Goal: Find specific page/section: Find specific page/section

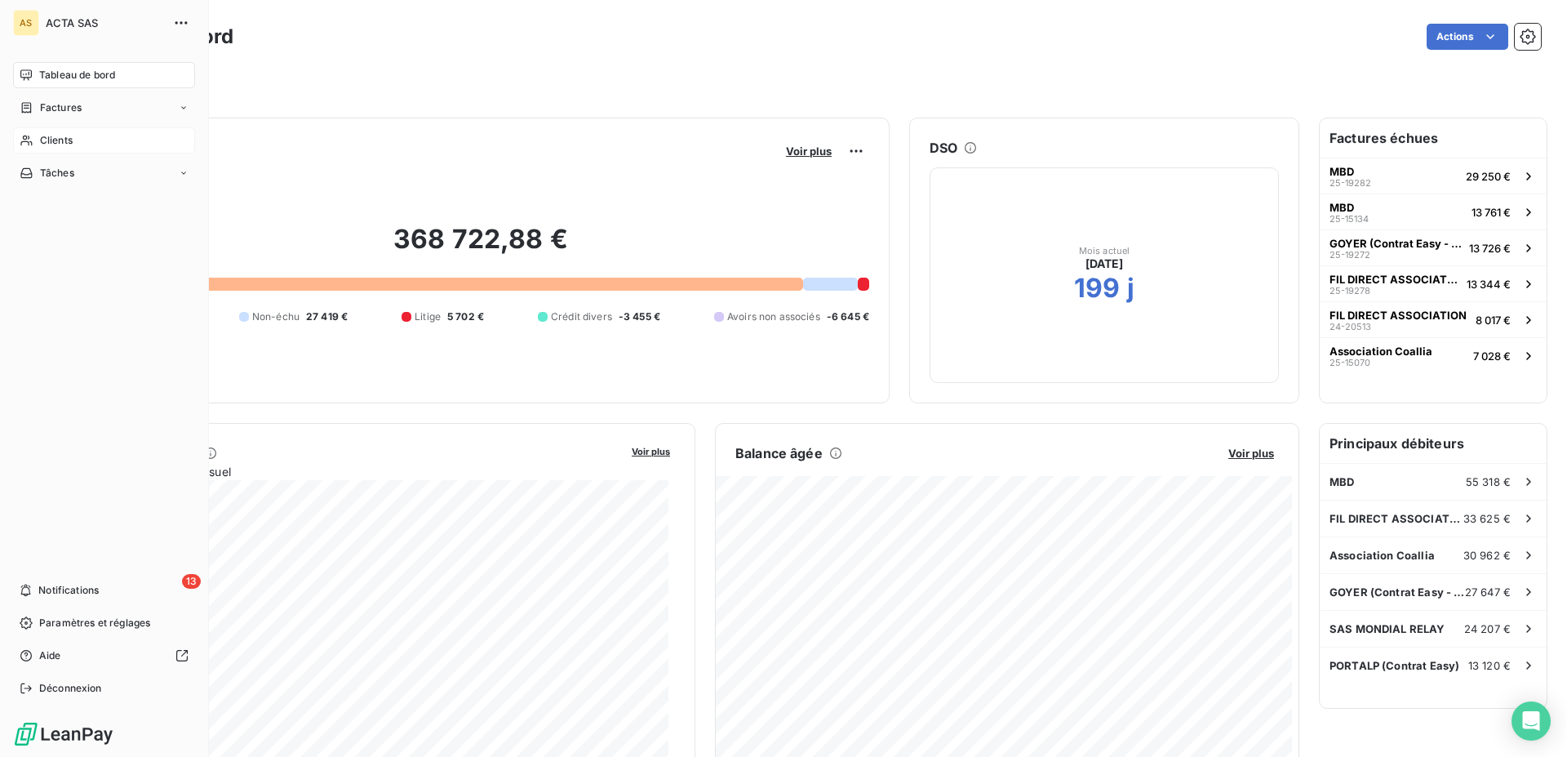
click at [27, 136] on icon at bounding box center [27, 140] width 14 height 13
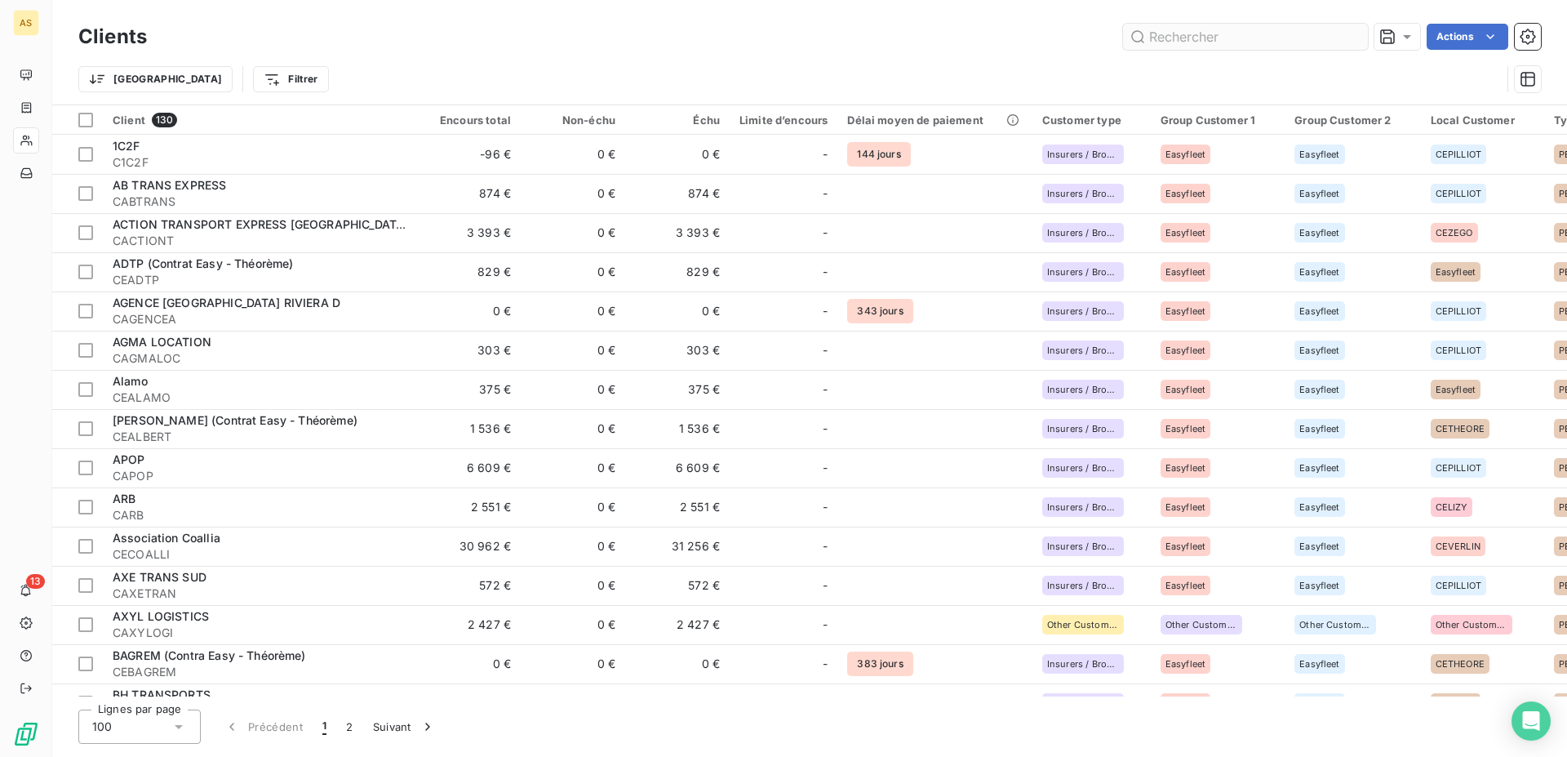
click at [1180, 30] on input "text" at bounding box center [1245, 37] width 245 height 26
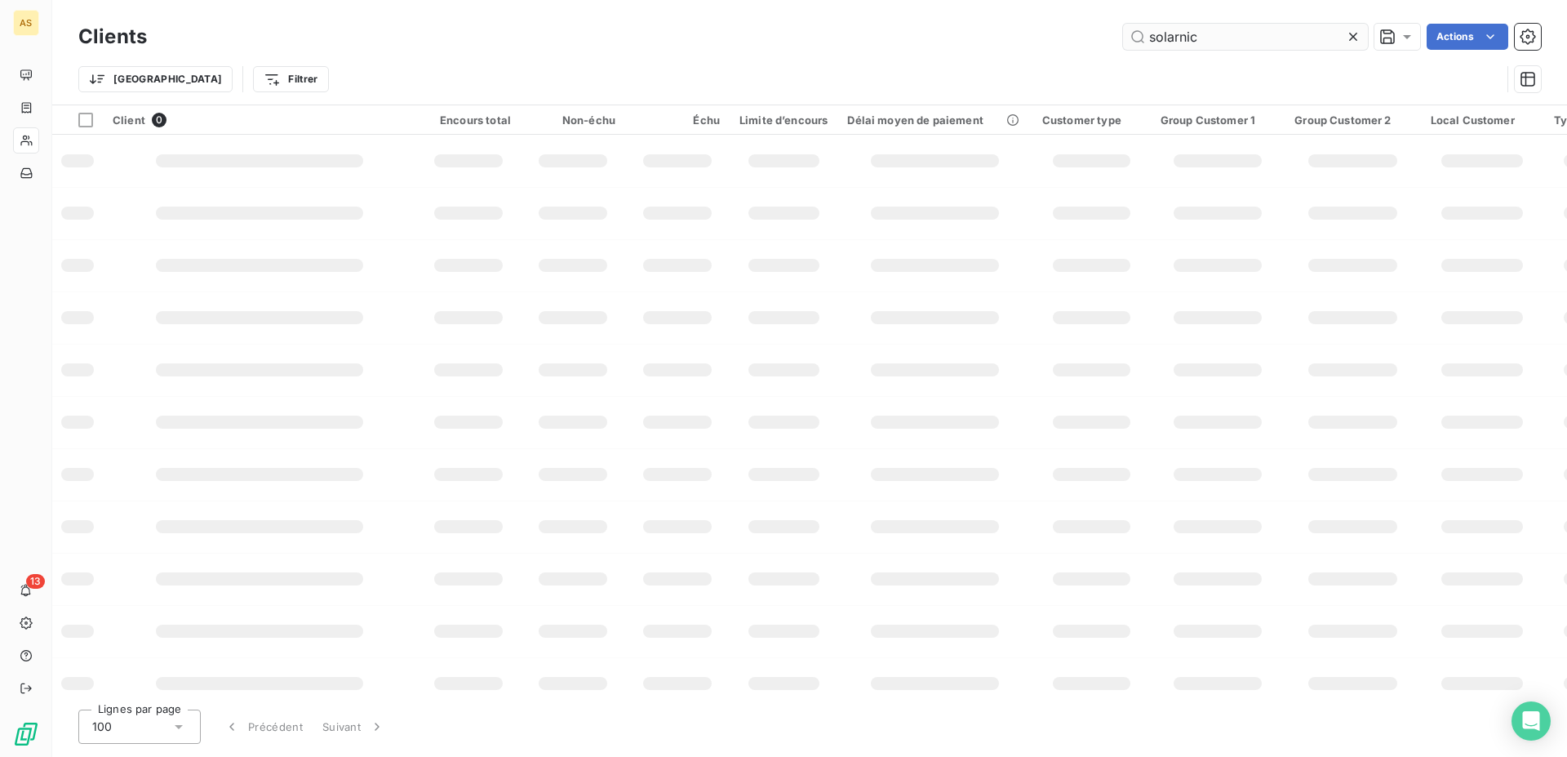
type input "[PERSON_NAME]"
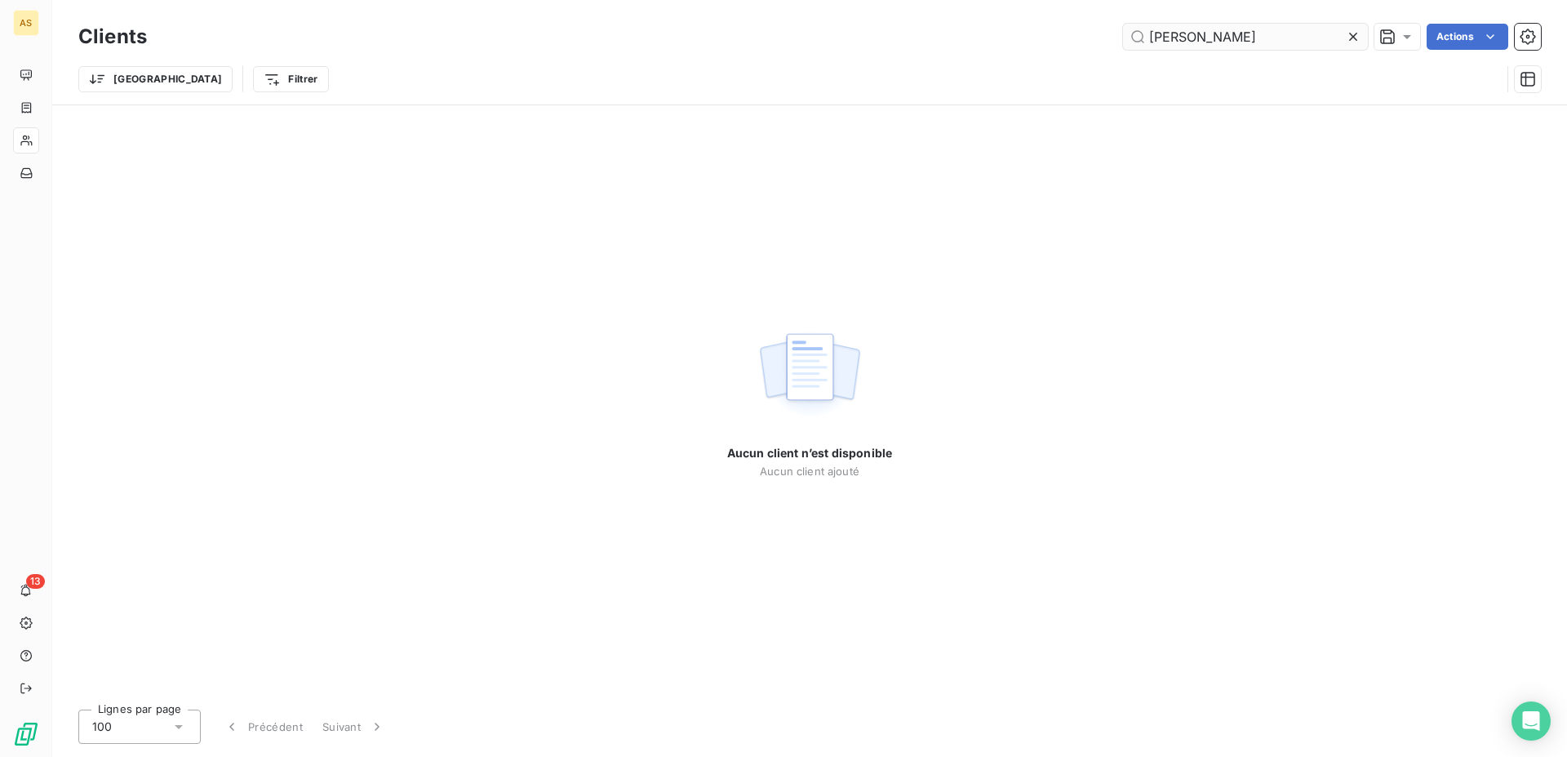
drag, startPoint x: 1225, startPoint y: 33, endPoint x: 1030, endPoint y: 27, distance: 195.2
click at [1123, 27] on input "[PERSON_NAME]" at bounding box center [1245, 37] width 245 height 26
drag, startPoint x: 1231, startPoint y: 37, endPoint x: 910, endPoint y: 37, distance: 321.5
click at [1123, 37] on input "ecs" at bounding box center [1245, 37] width 245 height 26
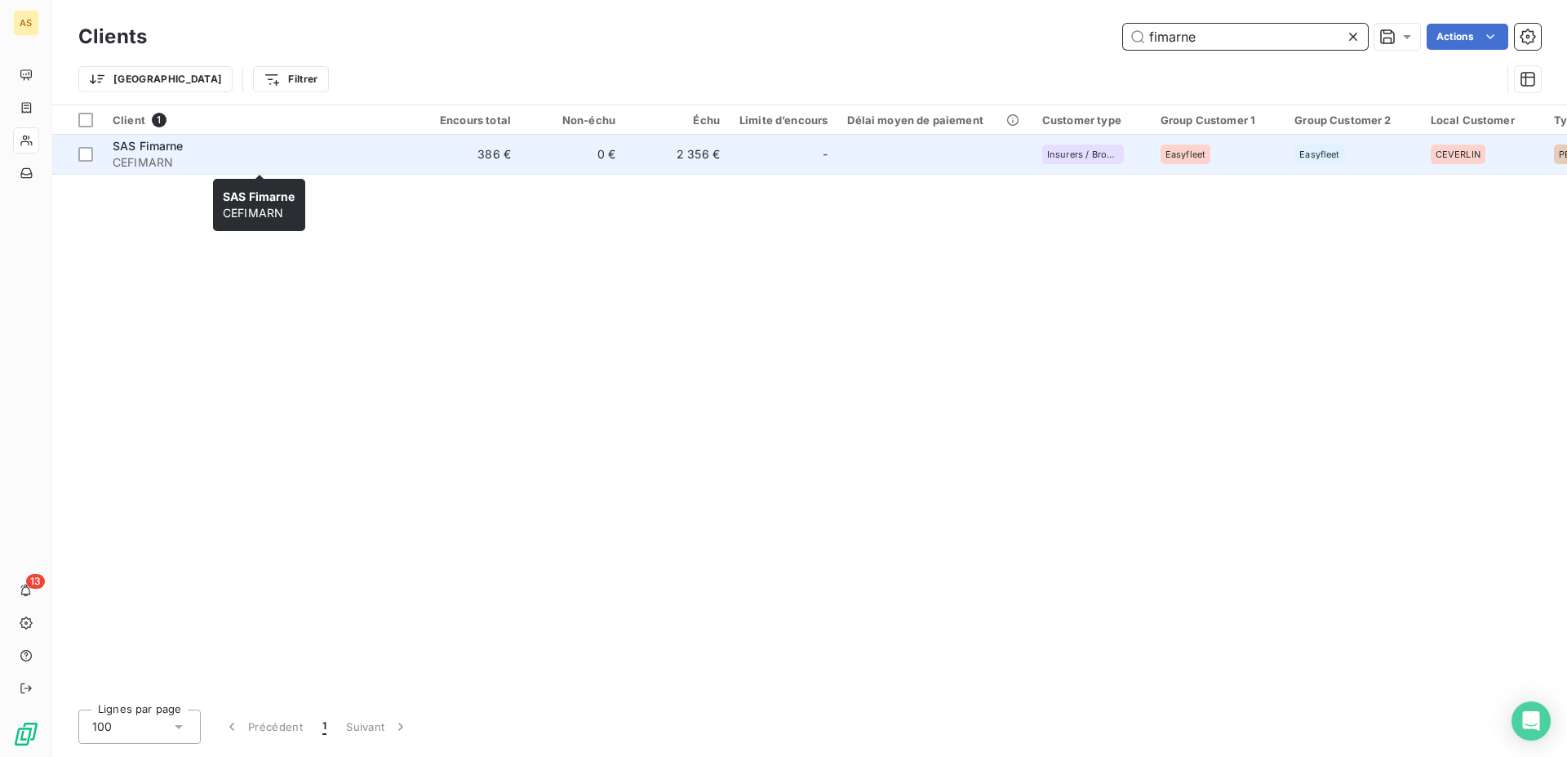
type input "fimarne"
click at [168, 154] on span "CEFIMARN" at bounding box center [260, 162] width 294 height 16
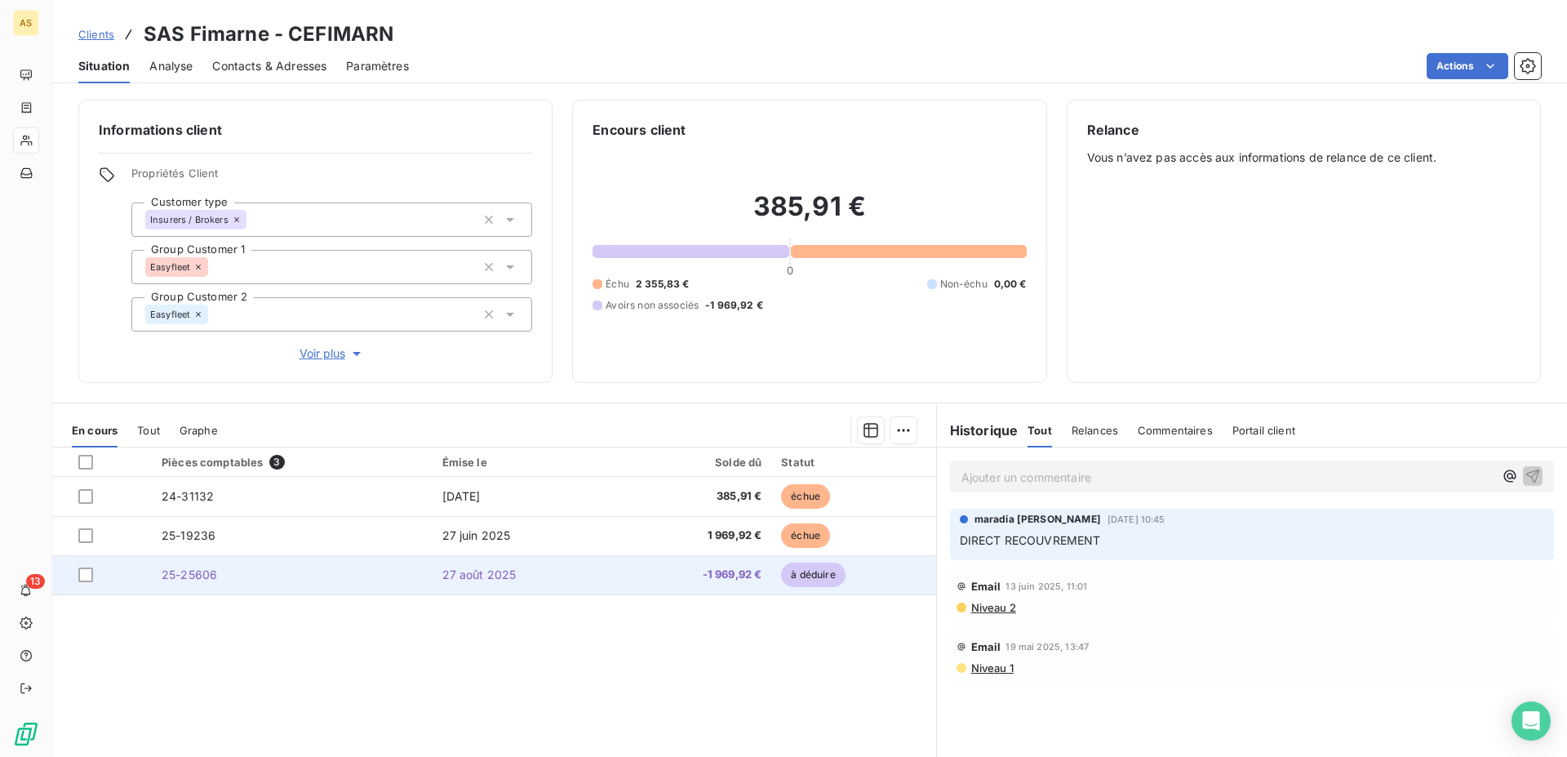
click at [279, 583] on td "25-25606" at bounding box center [292, 574] width 281 height 39
